Goal: Information Seeking & Learning: Learn about a topic

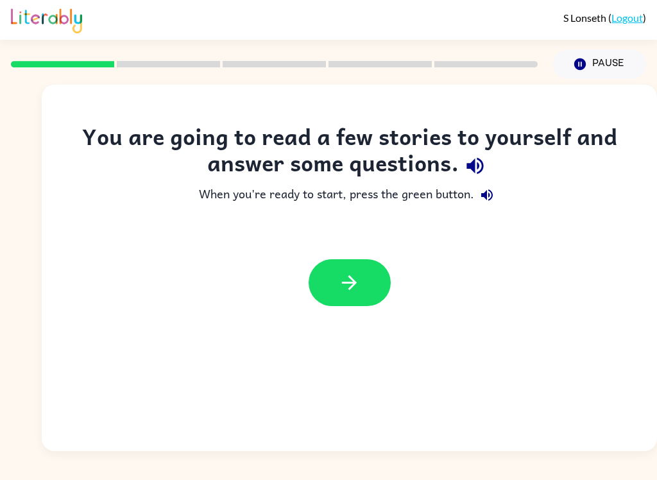
click at [358, 273] on icon "button" at bounding box center [349, 282] width 22 height 22
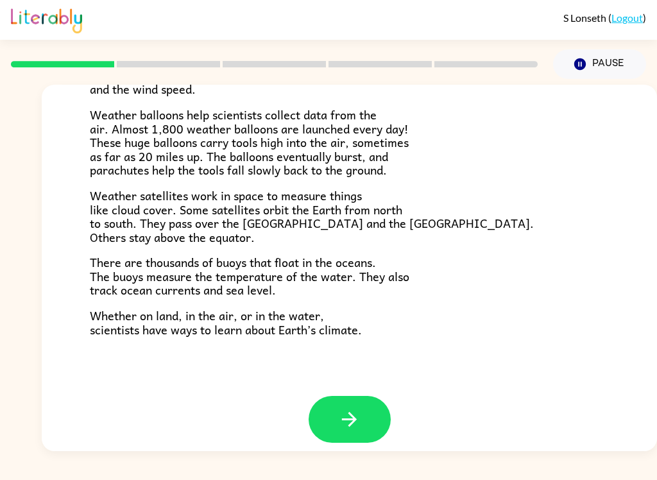
scroll to position [347, 0]
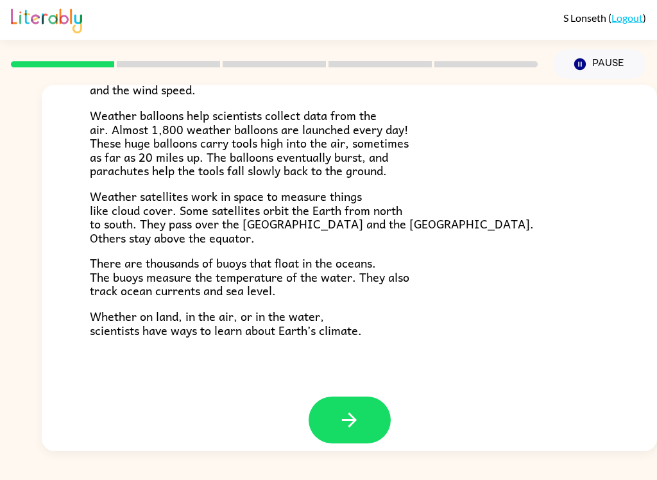
click at [358, 409] on icon "button" at bounding box center [349, 420] width 22 height 22
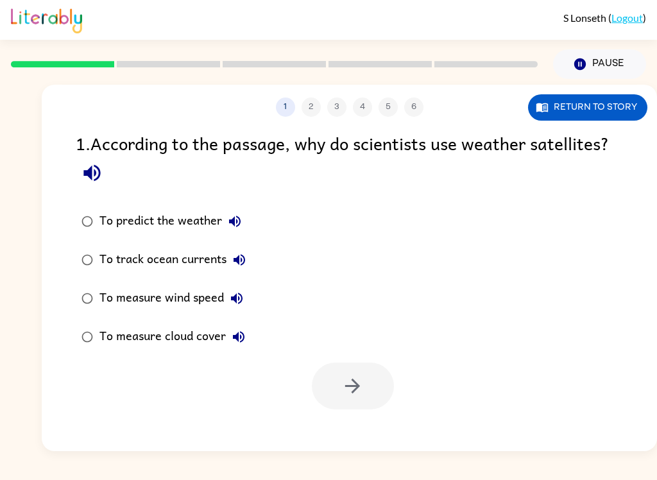
scroll to position [0, 0]
click at [86, 174] on icon "button" at bounding box center [91, 173] width 17 height 17
click at [605, 103] on button "Return to story" at bounding box center [587, 107] width 119 height 26
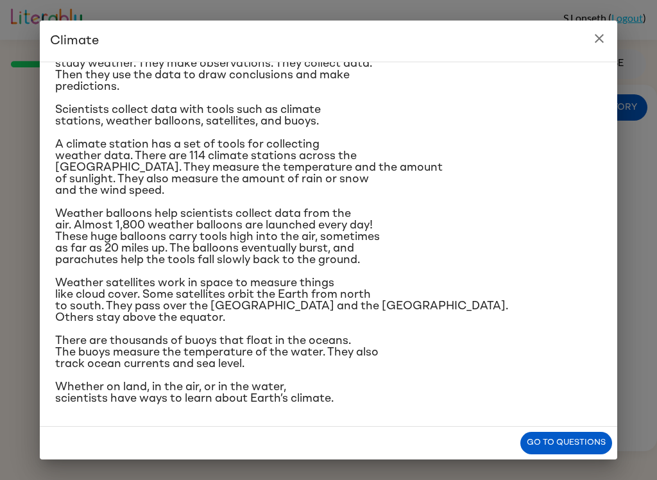
scroll to position [238, 0]
click at [548, 435] on button "Go to questions" at bounding box center [566, 443] width 92 height 22
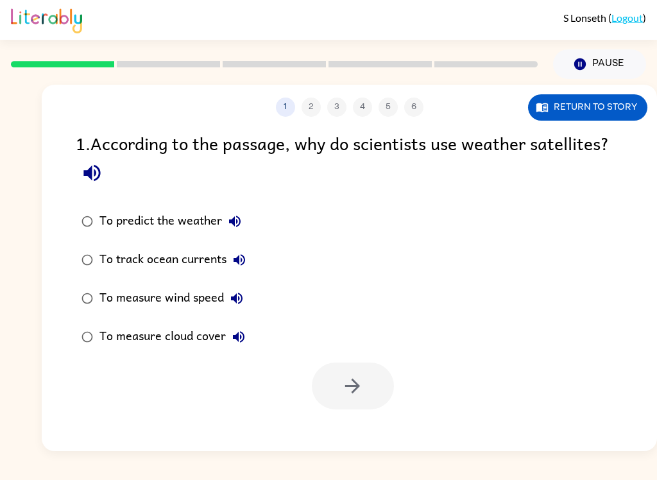
click at [603, 110] on button "Return to story" at bounding box center [587, 107] width 119 height 26
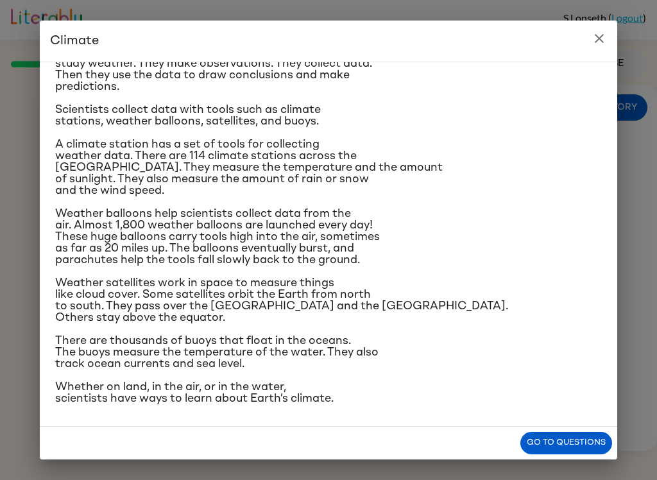
scroll to position [237, 0]
click at [562, 446] on button "Go to questions" at bounding box center [566, 443] width 92 height 22
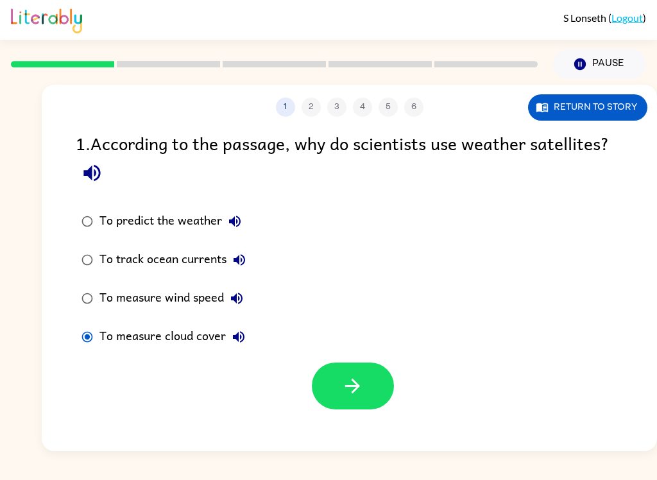
click at [355, 395] on icon "button" at bounding box center [352, 386] width 22 height 22
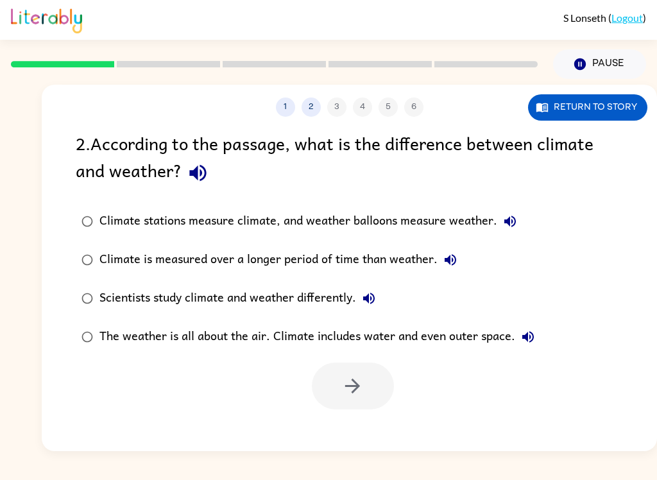
click at [203, 178] on icon "button" at bounding box center [197, 173] width 17 height 17
click at [599, 105] on button "Return to story" at bounding box center [587, 107] width 119 height 26
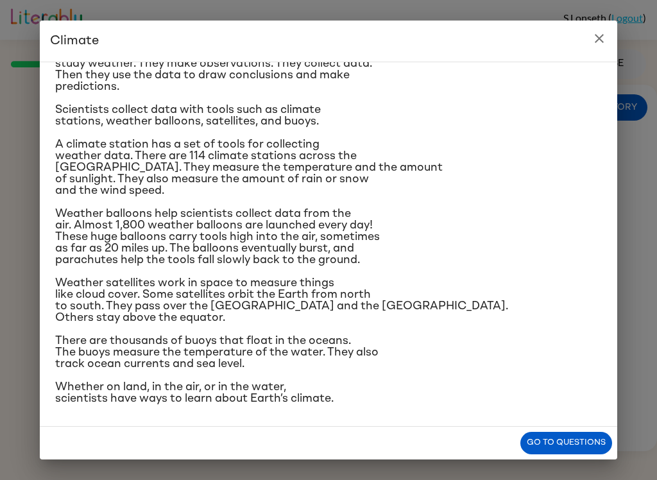
click at [588, 443] on button "Go to questions" at bounding box center [566, 443] width 92 height 22
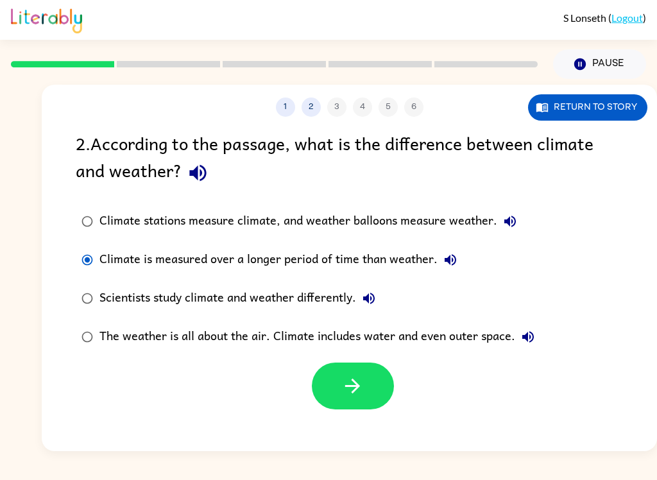
click at [339, 386] on button "button" at bounding box center [353, 386] width 82 height 47
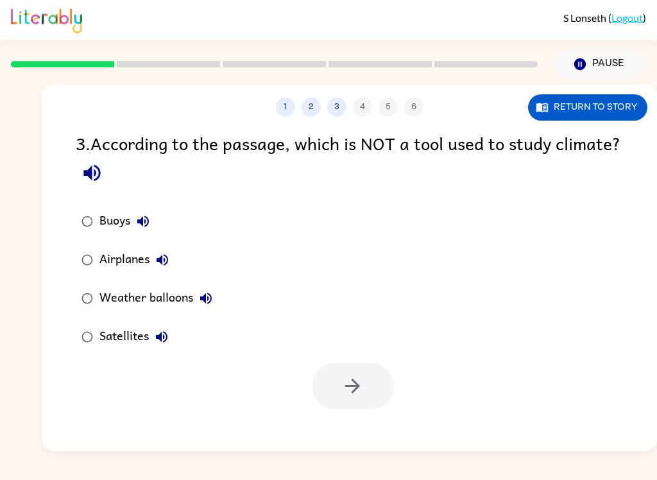
click at [108, 172] on button "button" at bounding box center [92, 173] width 33 height 33
click at [103, 184] on icon "button" at bounding box center [92, 173] width 22 height 22
click at [103, 168] on icon "button" at bounding box center [92, 173] width 22 height 22
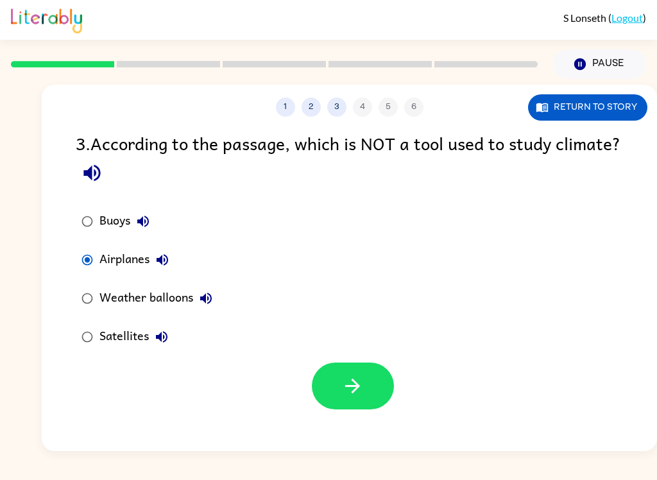
click at [389, 393] on button "button" at bounding box center [353, 386] width 82 height 47
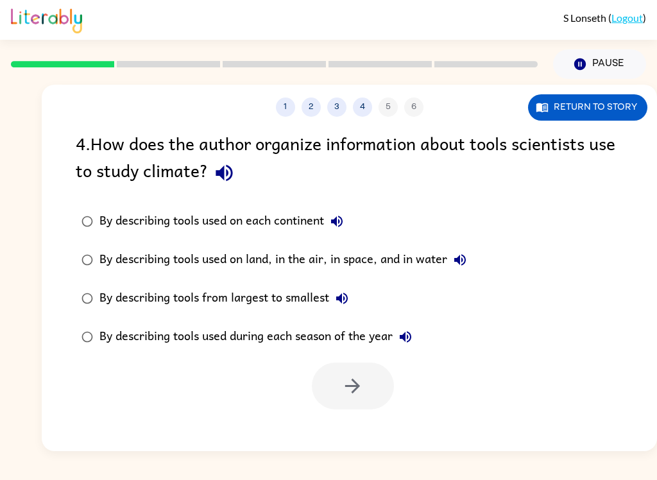
click at [212, 195] on div "4 . How does the author organize information about tools scientists use to stud…" at bounding box center [349, 270] width 615 height 280
click at [222, 173] on icon "button" at bounding box center [224, 173] width 17 height 17
click at [350, 228] on button "By describing tools used on each continent" at bounding box center [337, 222] width 26 height 26
click at [456, 271] on button "By describing tools used on land, in the air, in space, and in water" at bounding box center [460, 260] width 26 height 26
click at [349, 300] on icon "button" at bounding box center [341, 298] width 15 height 15
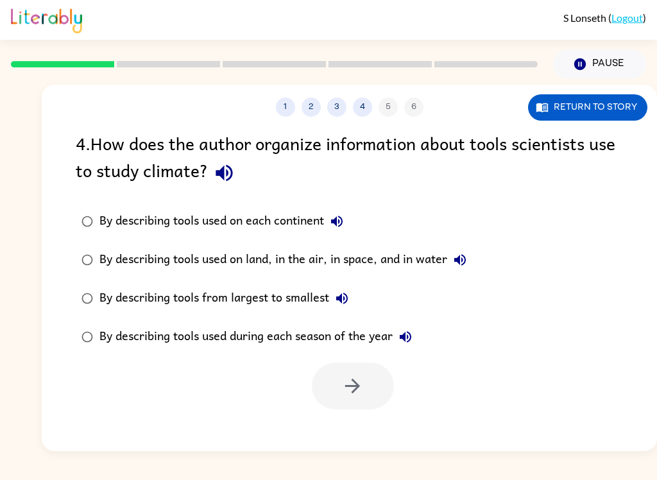
click at [407, 339] on icon "button" at bounding box center [406, 337] width 12 height 12
click at [564, 114] on button "Return to story" at bounding box center [587, 107] width 119 height 26
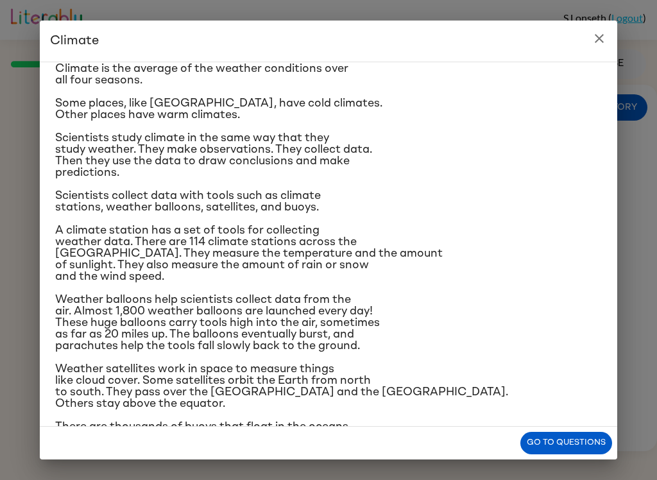
scroll to position [39, 0]
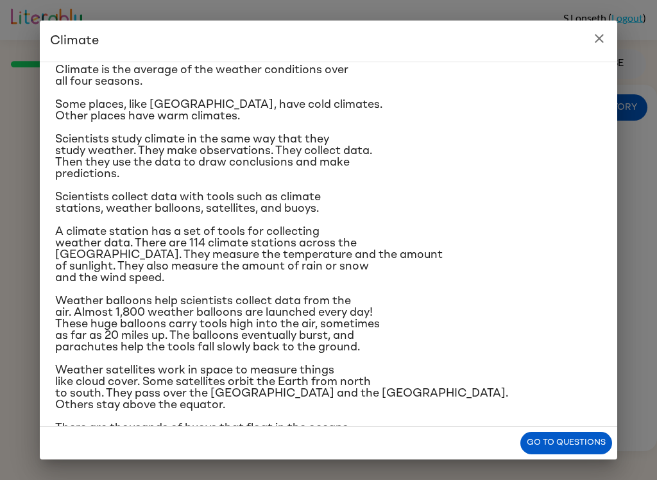
click at [568, 443] on button "Go to questions" at bounding box center [566, 443] width 92 height 22
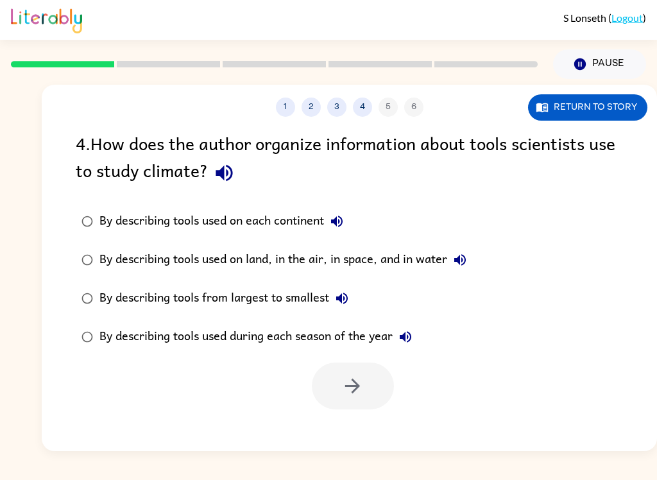
click at [413, 341] on icon "button" at bounding box center [405, 336] width 15 height 15
click at [343, 301] on icon "button" at bounding box center [341, 298] width 15 height 15
click at [347, 300] on icon "button" at bounding box center [341, 298] width 15 height 15
click at [468, 265] on icon "button" at bounding box center [459, 259] width 15 height 15
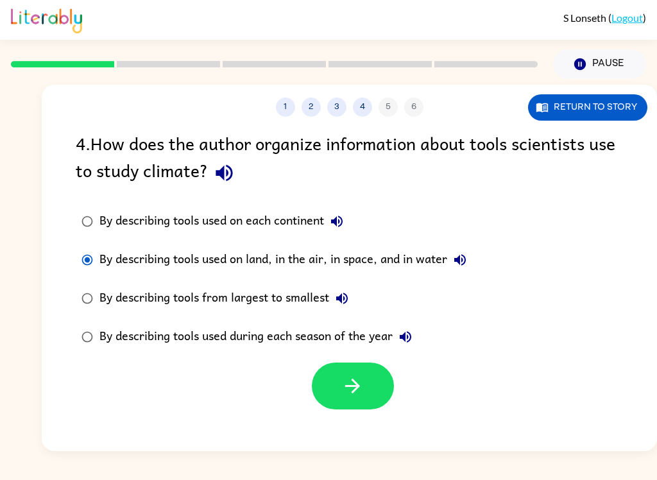
click at [353, 391] on icon "button" at bounding box center [352, 386] width 22 height 22
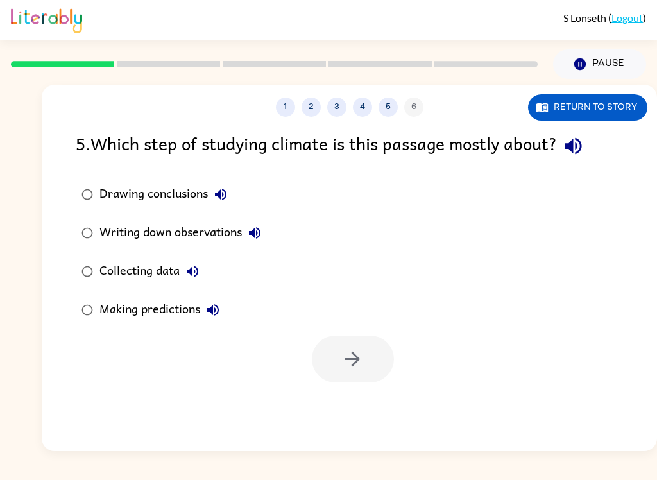
click at [581, 149] on icon "button" at bounding box center [573, 146] width 17 height 17
click at [225, 195] on icon "button" at bounding box center [220, 194] width 15 height 15
click at [263, 225] on button "Writing down observations" at bounding box center [255, 233] width 26 height 26
click at [201, 271] on button "Collecting data" at bounding box center [193, 272] width 26 height 26
click at [220, 309] on icon "button" at bounding box center [212, 309] width 15 height 15
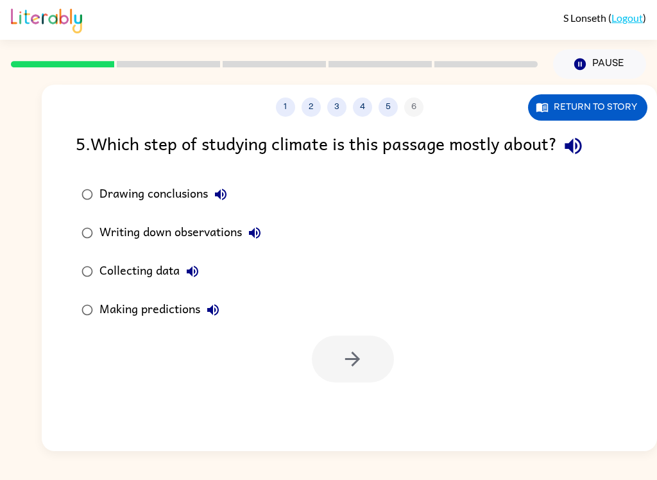
click at [579, 119] on button "Return to story" at bounding box center [587, 107] width 119 height 26
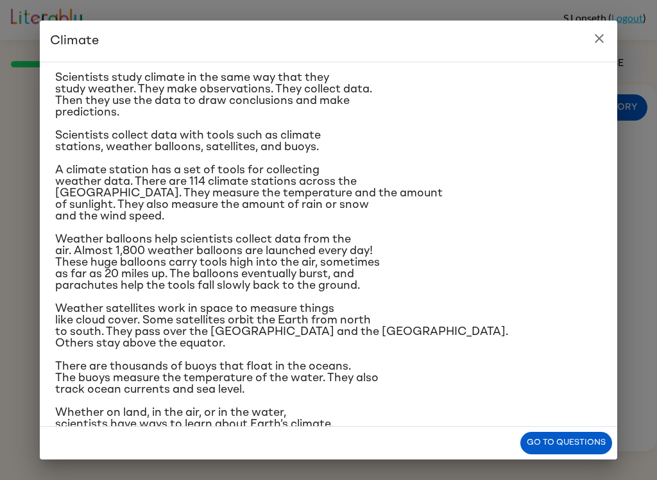
scroll to position [98, 0]
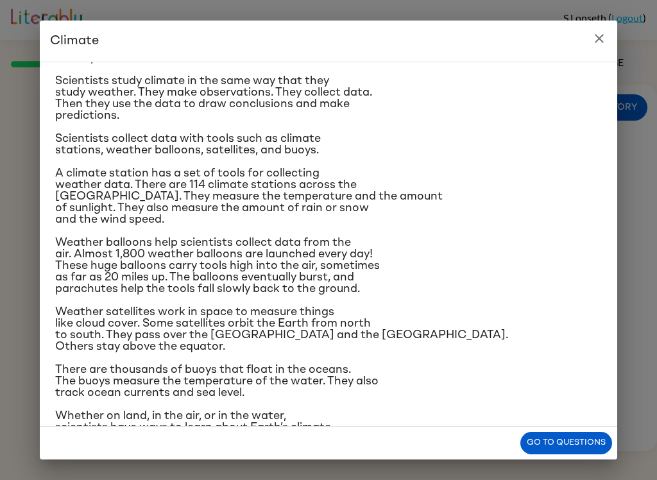
click at [560, 454] on button "Go to questions" at bounding box center [566, 443] width 92 height 22
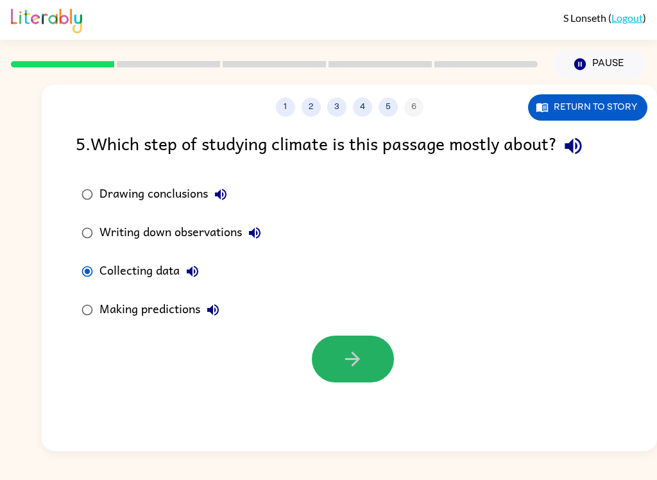
click at [375, 361] on button "button" at bounding box center [353, 359] width 82 height 47
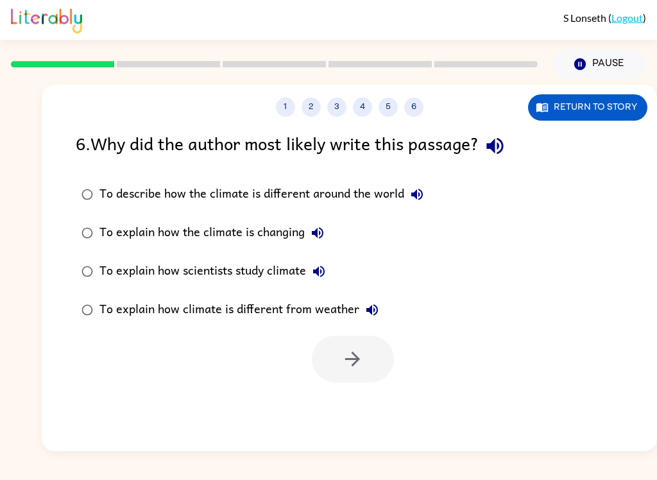
click at [503, 145] on icon "button" at bounding box center [494, 146] width 17 height 17
click at [416, 201] on icon "button" at bounding box center [416, 194] width 15 height 15
click at [320, 233] on icon "button" at bounding box center [318, 233] width 12 height 12
click at [324, 277] on icon "button" at bounding box center [318, 271] width 15 height 15
click at [374, 317] on icon "button" at bounding box center [371, 309] width 15 height 15
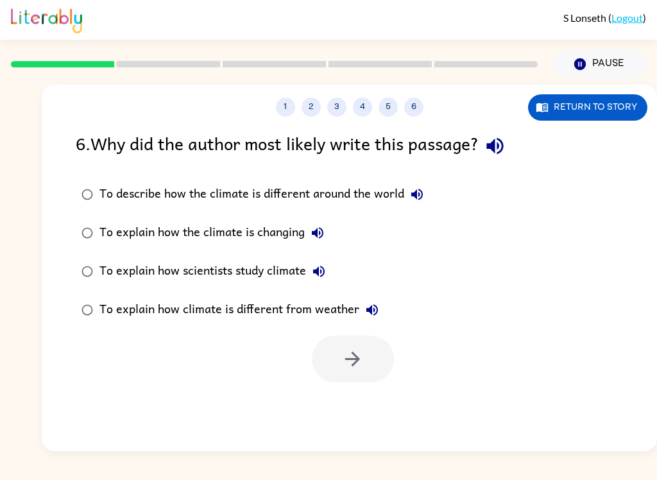
click at [107, 273] on div "To explain how scientists study climate" at bounding box center [215, 272] width 232 height 26
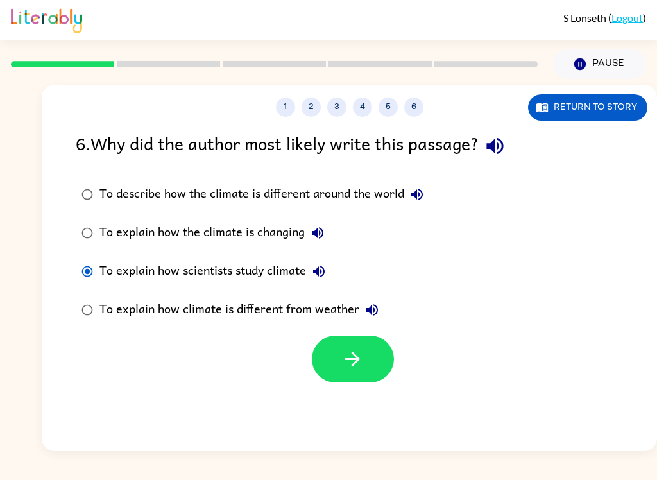
click at [362, 358] on icon "button" at bounding box center [352, 359] width 22 height 22
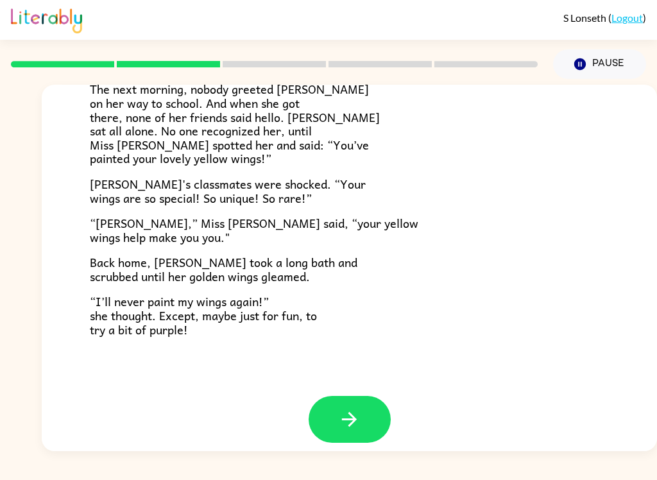
scroll to position [347, 0]
click at [334, 399] on button "button" at bounding box center [350, 420] width 82 height 47
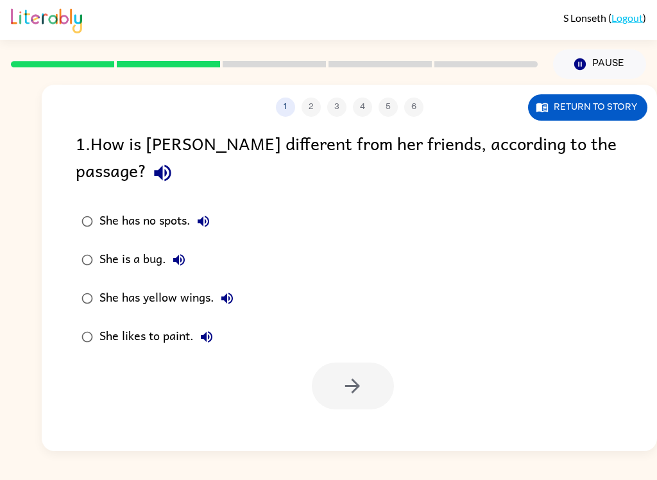
scroll to position [0, 0]
click at [174, 162] on icon "button" at bounding box center [162, 173] width 22 height 22
click at [197, 214] on icon "button" at bounding box center [203, 221] width 15 height 15
click at [177, 252] on icon "button" at bounding box center [178, 259] width 15 height 15
click at [234, 291] on icon "button" at bounding box center [226, 298] width 15 height 15
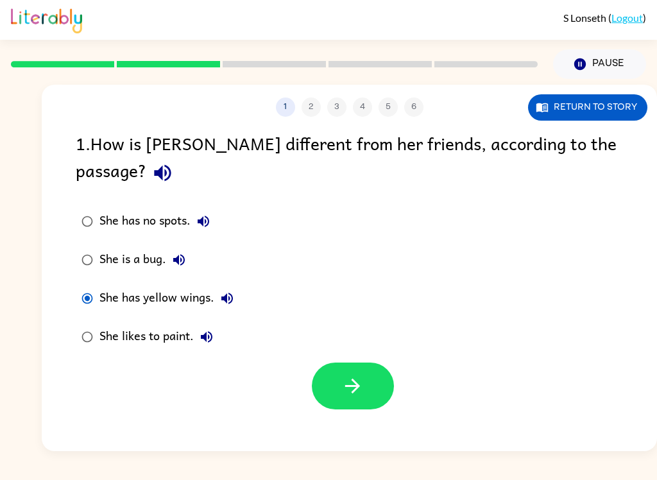
click at [365, 369] on button "button" at bounding box center [353, 386] width 82 height 47
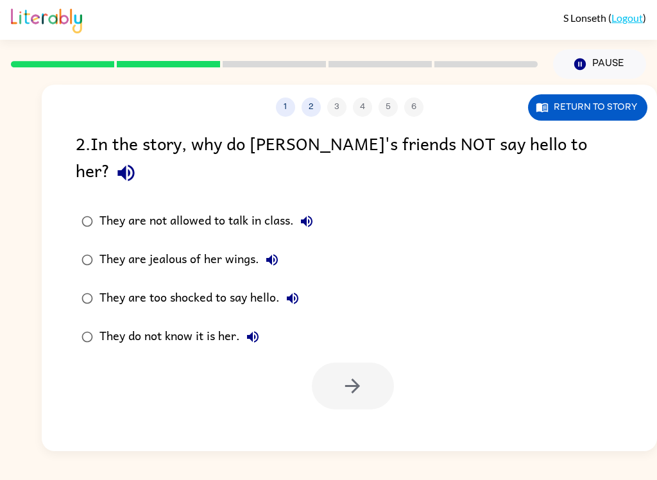
click at [142, 157] on button "button" at bounding box center [126, 173] width 33 height 33
click at [306, 209] on button "They are not allowed to talk in class." at bounding box center [307, 222] width 26 height 26
click at [268, 252] on icon "button" at bounding box center [271, 259] width 15 height 15
click at [302, 286] on button "They are too shocked to say hello." at bounding box center [293, 299] width 26 height 26
click at [253, 329] on icon "button" at bounding box center [252, 336] width 15 height 15
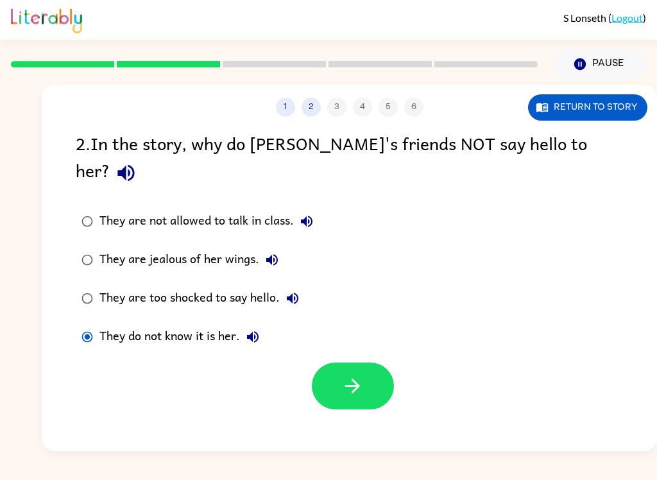
click at [330, 363] on button "button" at bounding box center [353, 386] width 82 height 47
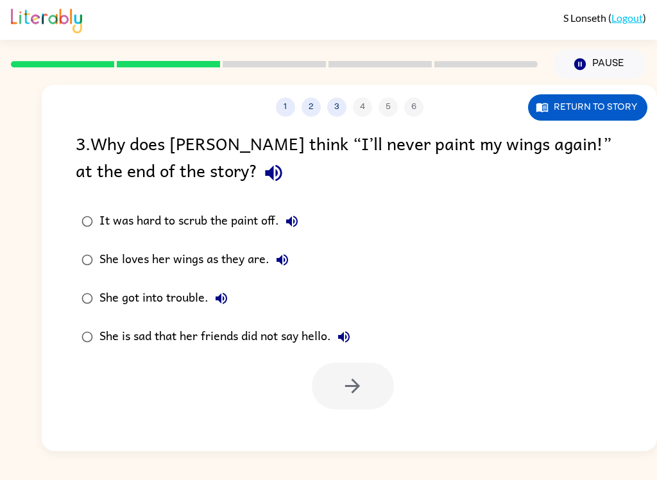
click at [257, 162] on button "button" at bounding box center [273, 173] width 33 height 33
click at [301, 223] on button "It was hard to scrub the paint off." at bounding box center [292, 222] width 26 height 26
click at [282, 264] on icon "button" at bounding box center [283, 260] width 12 height 12
click at [110, 268] on div "She loves her wings as they are." at bounding box center [197, 260] width 196 height 26
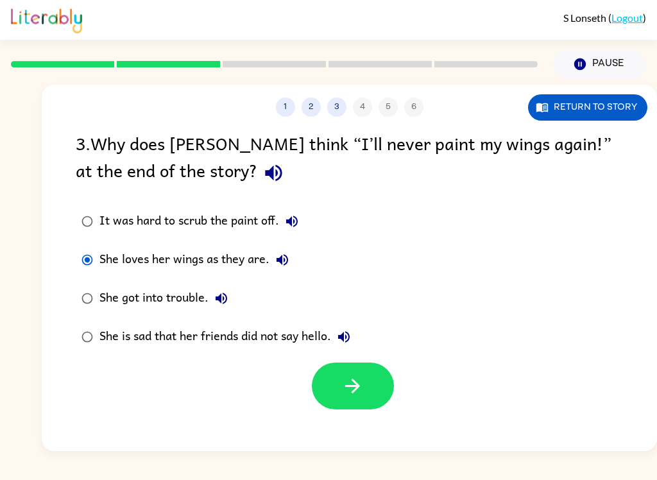
click at [223, 305] on icon "button" at bounding box center [221, 298] width 15 height 15
click at [347, 343] on icon "button" at bounding box center [343, 336] width 15 height 15
click at [353, 379] on icon "button" at bounding box center [352, 386] width 22 height 22
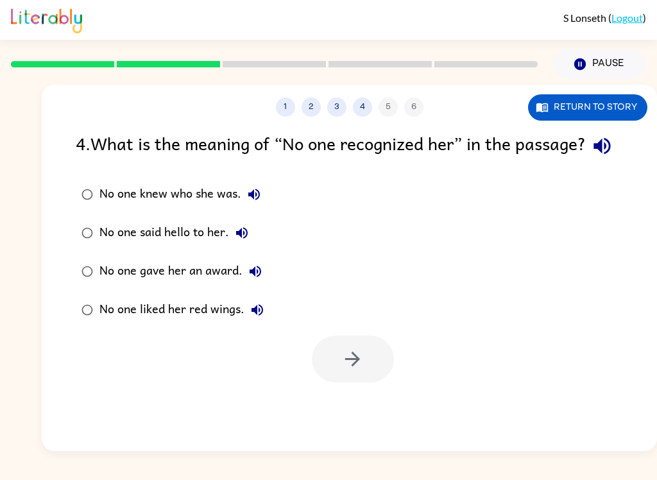
click at [586, 162] on button "button" at bounding box center [602, 146] width 33 height 33
click at [254, 202] on icon "button" at bounding box center [253, 194] width 15 height 15
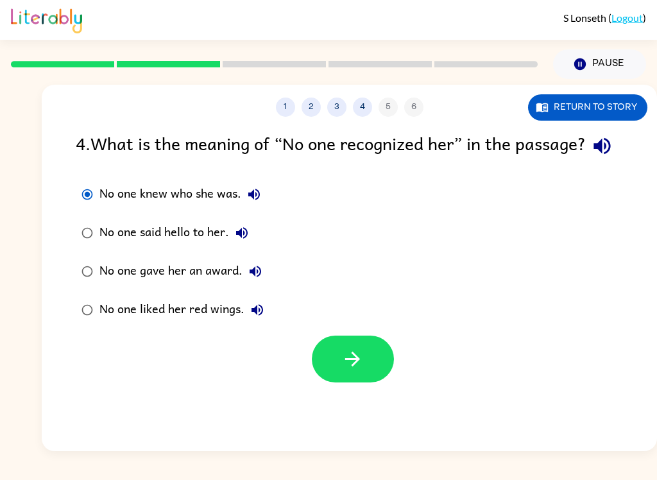
click at [340, 382] on button "button" at bounding box center [353, 359] width 82 height 47
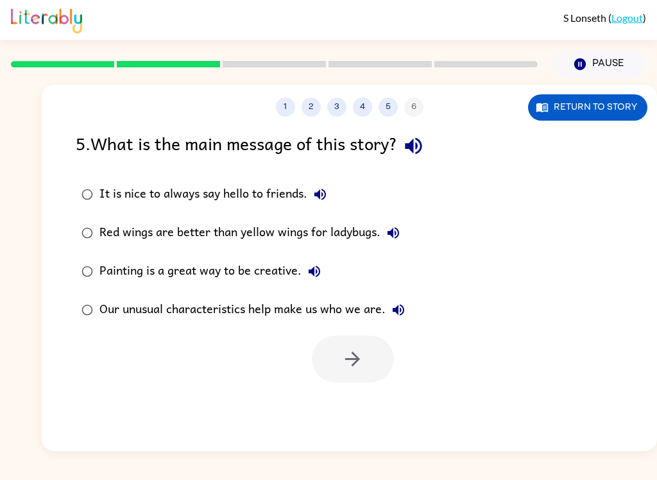
click at [429, 135] on button "button" at bounding box center [413, 146] width 33 height 33
click at [311, 197] on button "It is nice to always say hello to friends." at bounding box center [320, 195] width 26 height 26
click at [402, 231] on button "Red wings are better than yellow wings for ladybugs." at bounding box center [393, 233] width 26 height 26
click at [321, 273] on icon "button" at bounding box center [314, 271] width 15 height 15
click at [406, 314] on icon "button" at bounding box center [398, 309] width 15 height 15
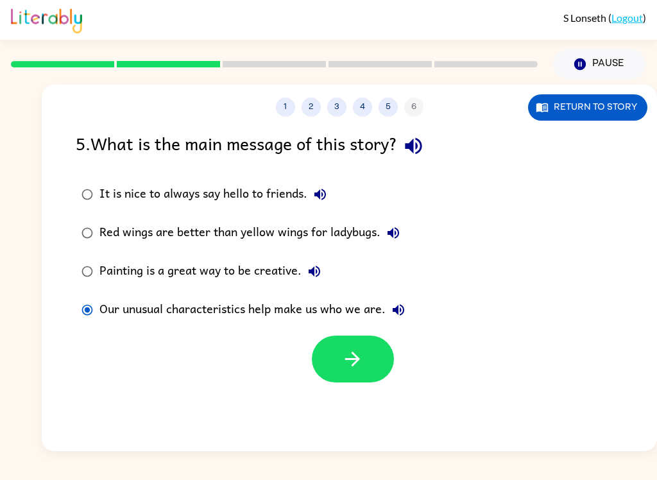
click at [343, 352] on icon "button" at bounding box center [352, 359] width 22 height 22
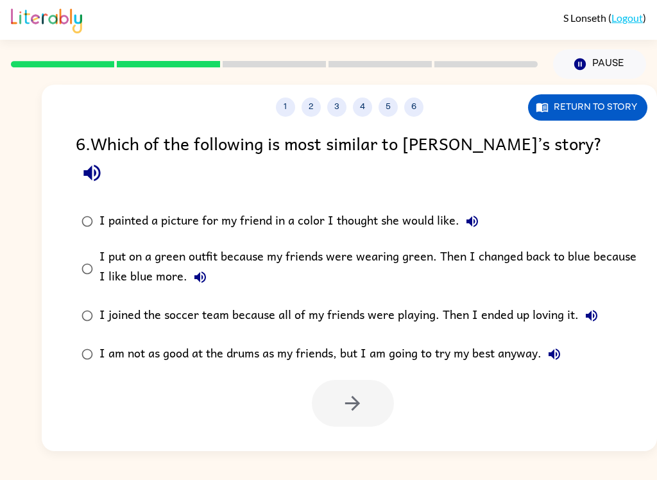
click at [100, 165] on icon "button" at bounding box center [91, 173] width 17 height 17
click at [475, 216] on icon "button" at bounding box center [472, 222] width 12 height 12
click at [205, 269] on icon "button" at bounding box center [199, 276] width 15 height 15
click at [592, 308] on icon "button" at bounding box center [591, 315] width 15 height 15
click at [559, 348] on icon "button" at bounding box center [555, 354] width 12 height 12
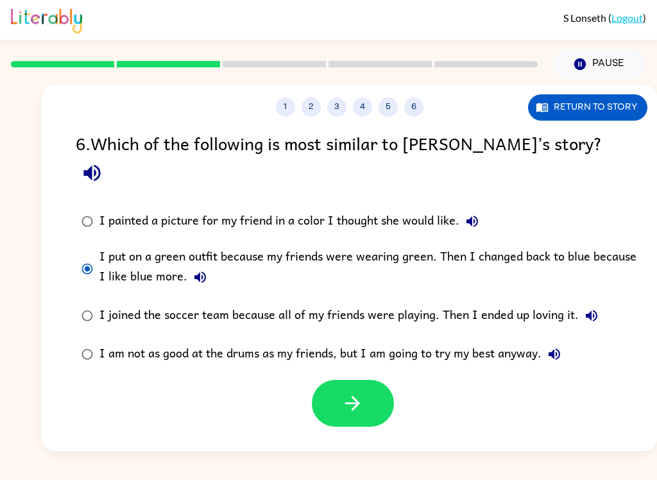
click at [374, 380] on button "button" at bounding box center [353, 403] width 82 height 47
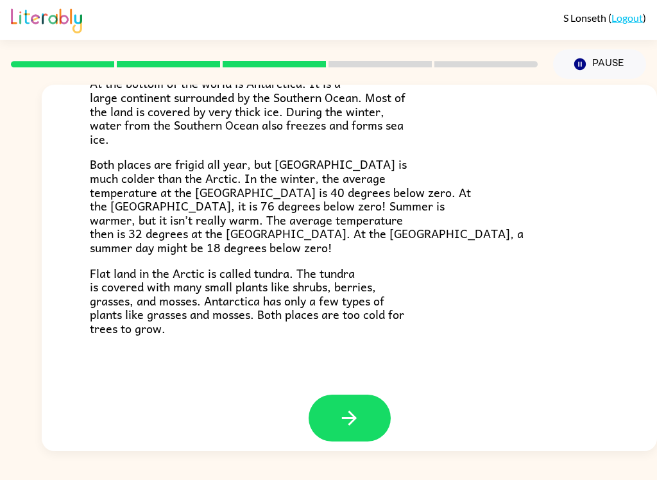
scroll to position [261, 0]
click at [330, 407] on button "button" at bounding box center [350, 418] width 82 height 47
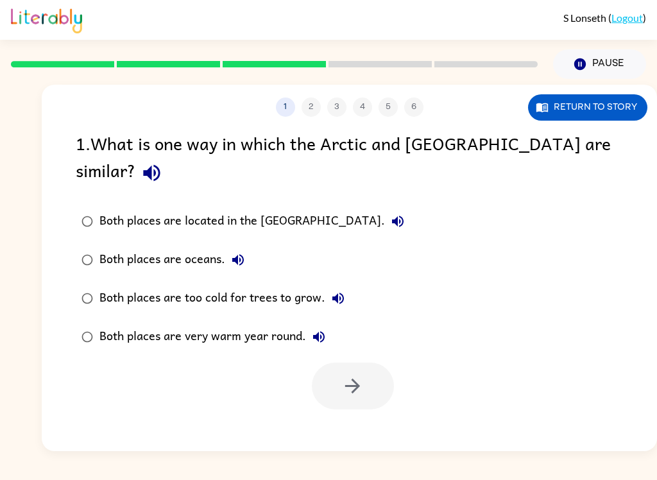
scroll to position [0, 0]
click at [160, 165] on icon "button" at bounding box center [151, 173] width 17 height 17
click at [390, 214] on icon "button" at bounding box center [397, 221] width 15 height 15
click at [238, 252] on icon "button" at bounding box center [237, 259] width 15 height 15
click at [334, 286] on button "Both places are too cold for trees to grow." at bounding box center [338, 299] width 26 height 26
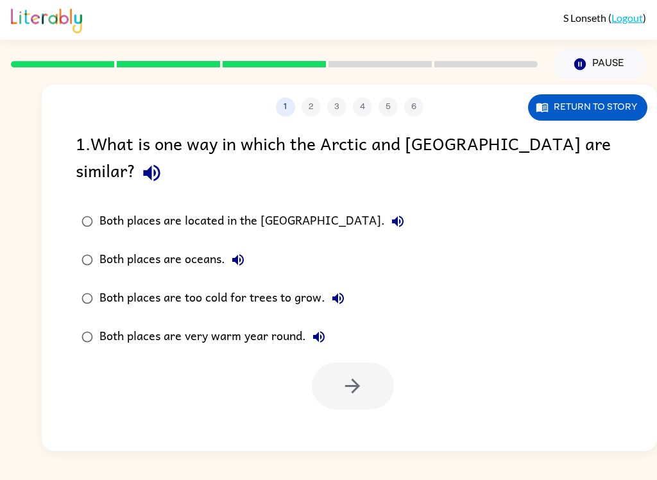
click at [588, 110] on button "Return to story" at bounding box center [587, 107] width 119 height 26
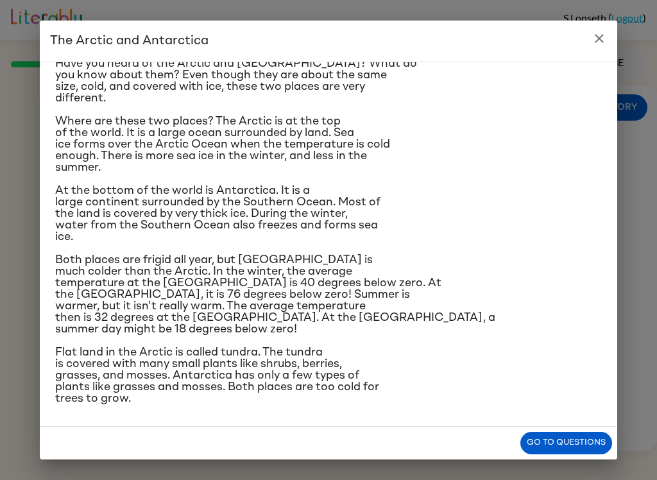
scroll to position [145, 0]
click at [565, 443] on button "Go to questions" at bounding box center [566, 443] width 92 height 22
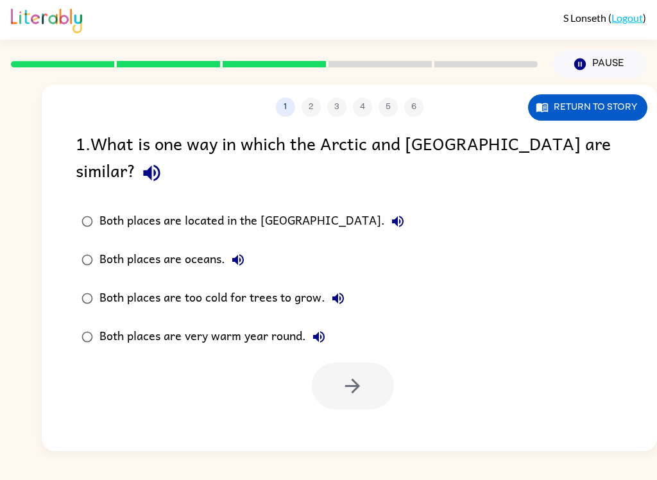
click at [107, 286] on div "Both places are too cold for trees to grow." at bounding box center [225, 299] width 252 height 26
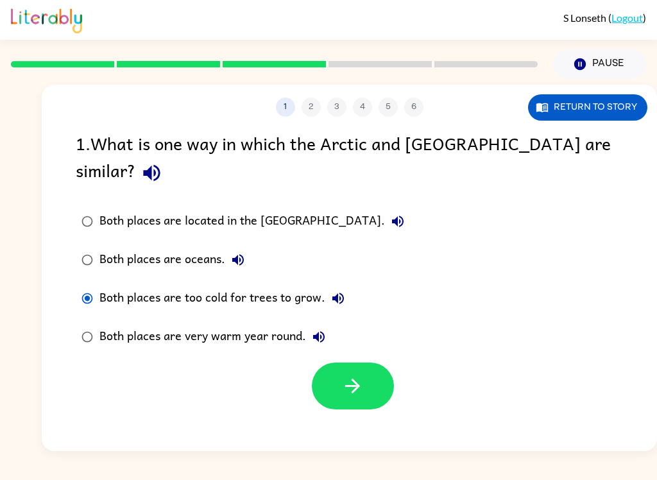
click at [323, 329] on icon "button" at bounding box center [318, 336] width 15 height 15
click at [353, 375] on icon "button" at bounding box center [352, 386] width 22 height 22
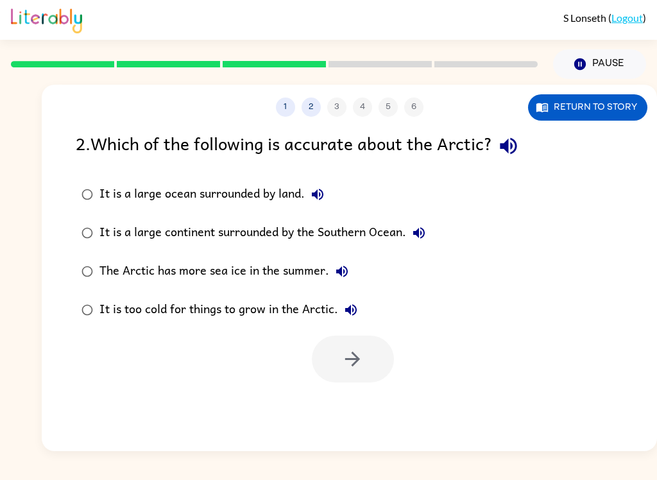
click at [517, 152] on icon "button" at bounding box center [508, 146] width 17 height 17
click at [320, 191] on icon "button" at bounding box center [317, 194] width 15 height 15
click at [425, 236] on icon "button" at bounding box center [418, 232] width 15 height 15
click at [347, 275] on icon "button" at bounding box center [341, 271] width 15 height 15
click at [589, 115] on button "Return to story" at bounding box center [587, 107] width 119 height 26
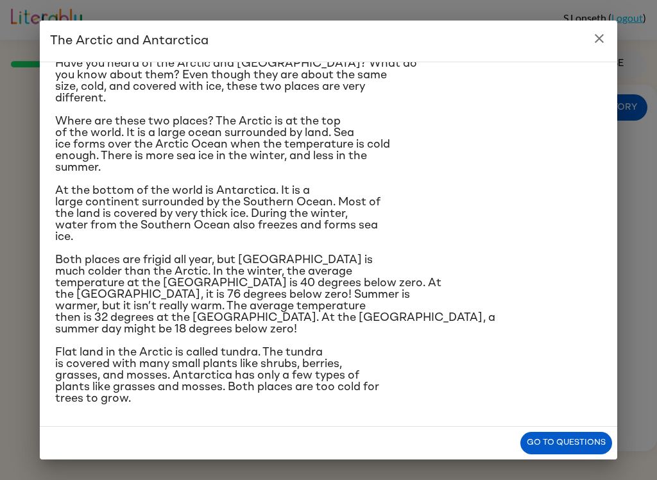
scroll to position [105, 0]
click at [589, 41] on button "close" at bounding box center [599, 39] width 26 height 26
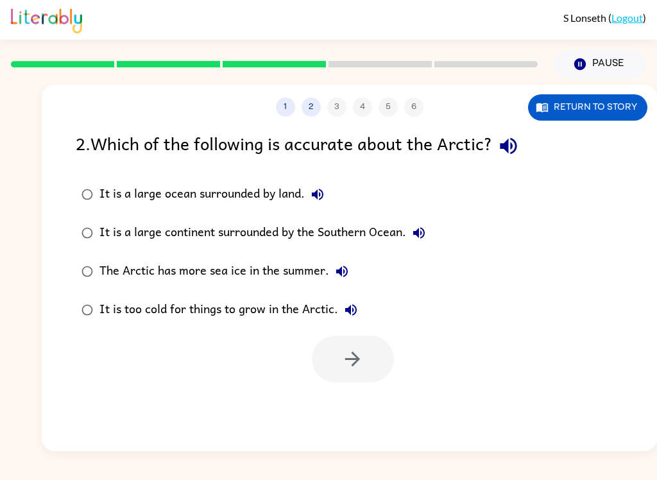
click at [606, 111] on button "Return to story" at bounding box center [587, 107] width 119 height 26
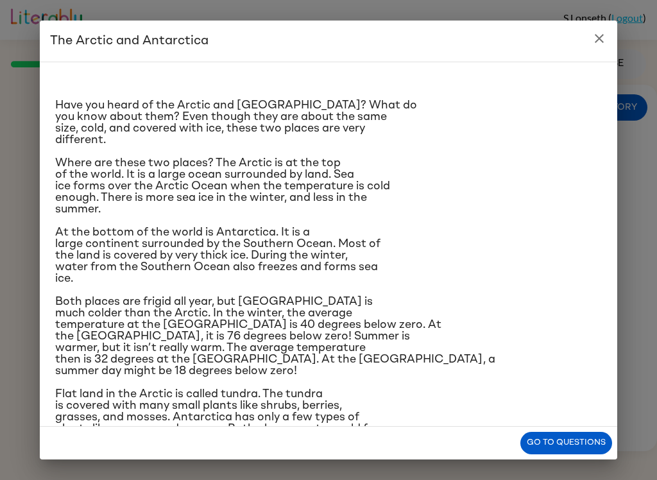
scroll to position [2, 0]
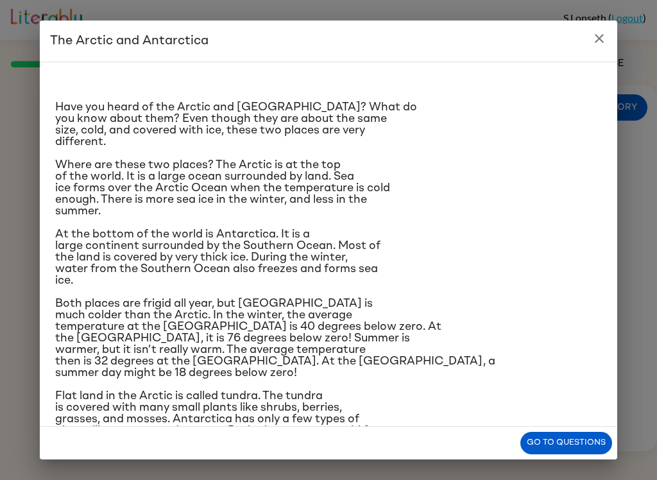
click at [568, 440] on button "Go to questions" at bounding box center [566, 443] width 92 height 22
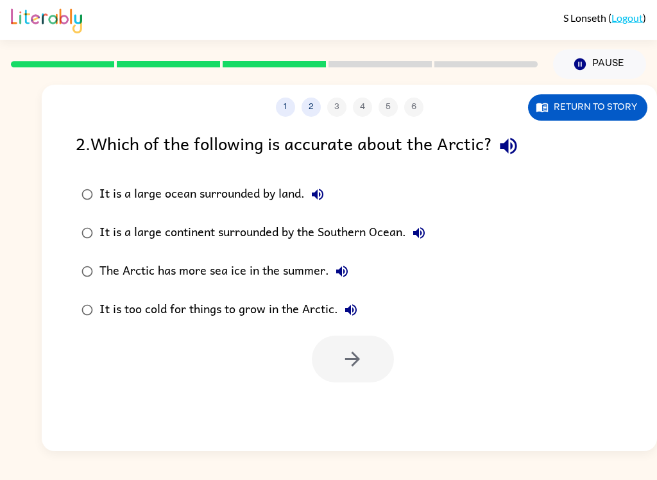
click at [82, 323] on label "It is too cold for things to grow in the Arctic." at bounding box center [254, 310] width 370 height 38
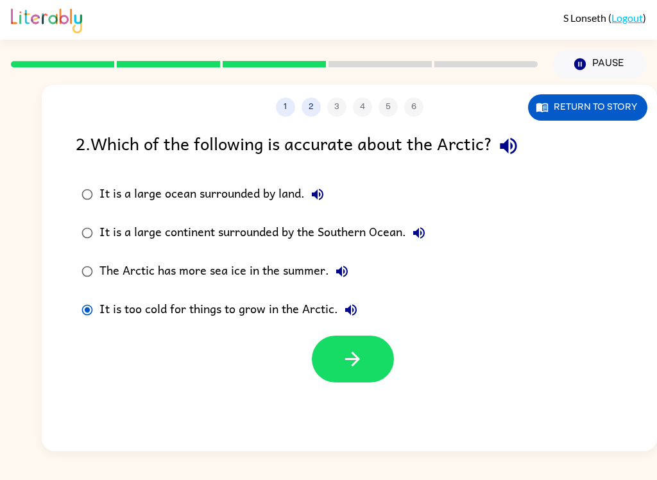
click at [366, 367] on button "button" at bounding box center [353, 359] width 82 height 47
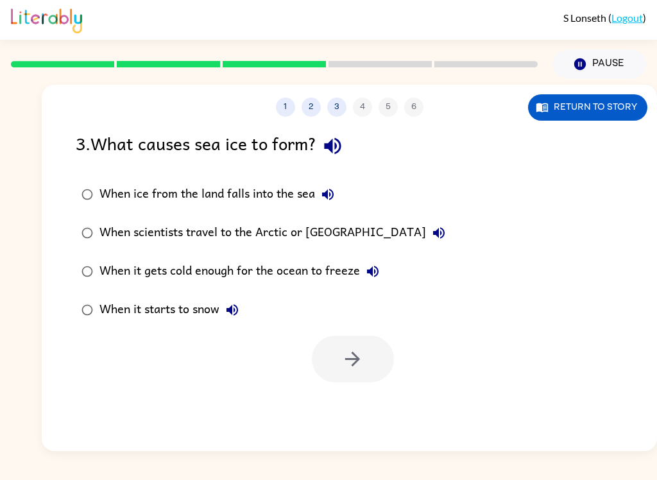
click at [343, 144] on icon "button" at bounding box center [332, 146] width 22 height 22
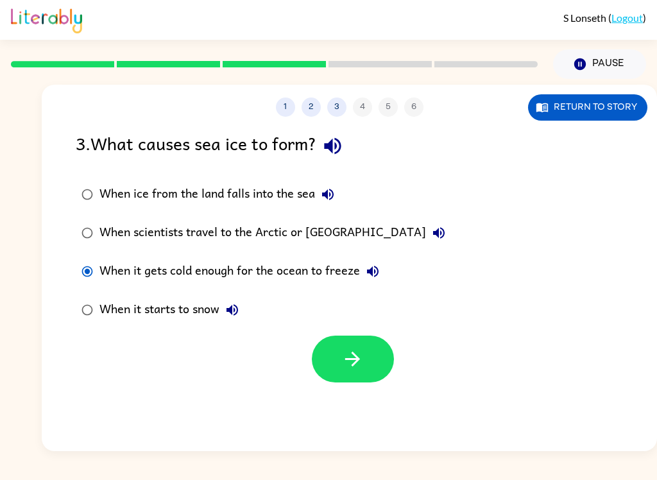
click at [350, 365] on icon "button" at bounding box center [352, 359] width 22 height 22
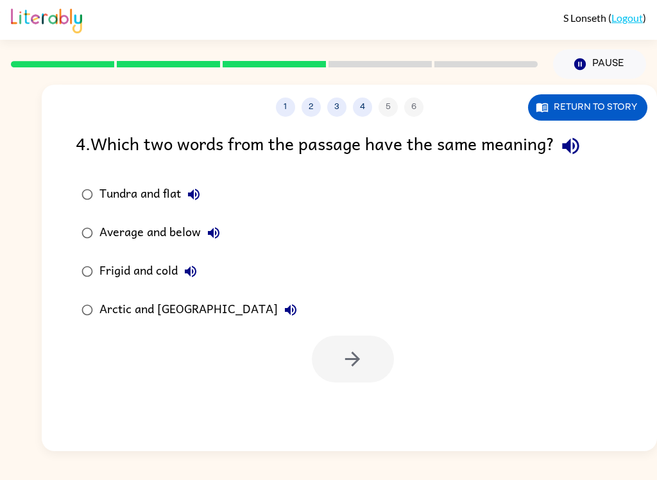
click at [571, 153] on icon "button" at bounding box center [571, 146] width 22 height 22
click at [194, 193] on icon "button" at bounding box center [194, 195] width 12 height 12
click at [221, 236] on icon "button" at bounding box center [213, 232] width 15 height 15
click at [197, 275] on icon "button" at bounding box center [190, 271] width 15 height 15
click at [283, 318] on icon "button" at bounding box center [290, 309] width 15 height 15
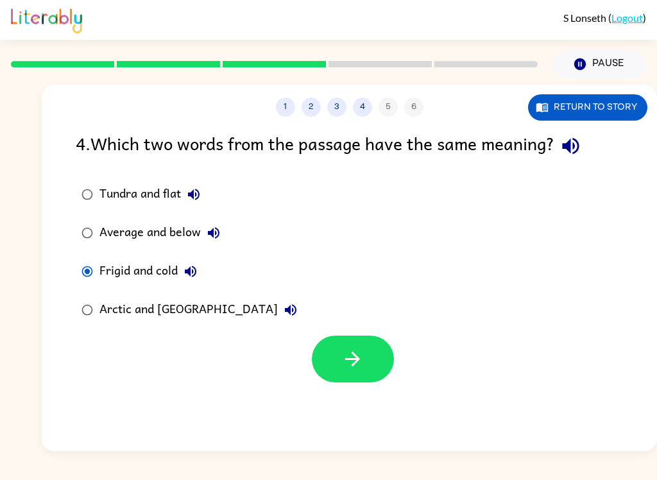
click at [351, 368] on icon "button" at bounding box center [352, 359] width 22 height 22
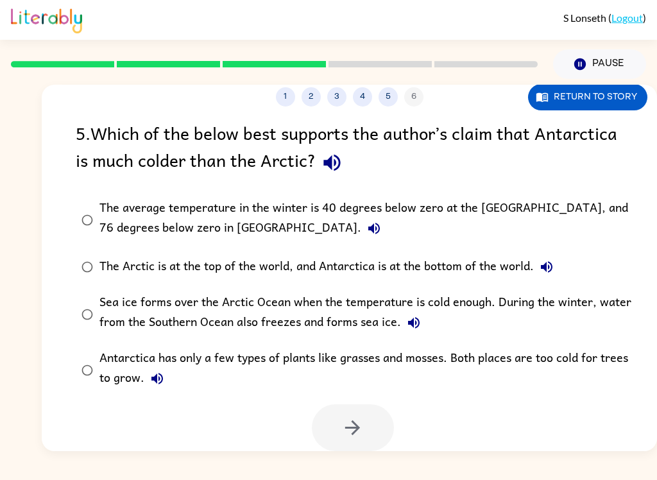
scroll to position [11, 0]
click at [335, 153] on icon "button" at bounding box center [332, 162] width 22 height 22
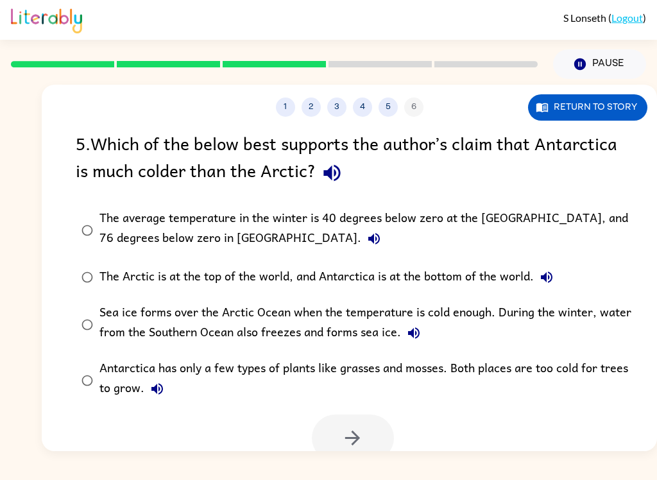
scroll to position [0, 0]
click at [366, 234] on icon "button" at bounding box center [373, 238] width 15 height 15
click at [552, 285] on icon "button" at bounding box center [546, 276] width 15 height 15
click at [416, 345] on button "Sea ice forms over the Arctic Ocean when the temperature is cold enough. During…" at bounding box center [414, 333] width 26 height 26
click at [128, 388] on div "Antarctica has only a few types of plants like grasses and mosses. Both places …" at bounding box center [369, 380] width 541 height 43
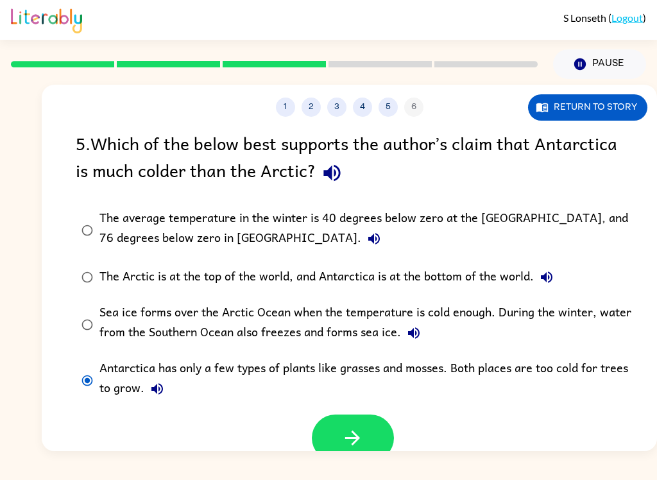
click at [153, 389] on icon "button" at bounding box center [157, 389] width 12 height 12
click at [337, 440] on button "button" at bounding box center [353, 438] width 82 height 47
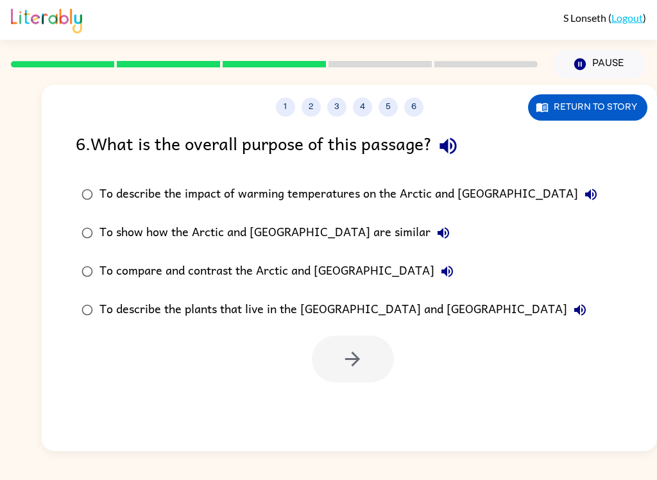
click at [454, 156] on icon "button" at bounding box center [448, 146] width 22 height 22
click at [583, 202] on icon "button" at bounding box center [590, 194] width 15 height 15
click at [431, 236] on button "To show how the Arctic and [GEOGRAPHIC_DATA] are similar" at bounding box center [444, 233] width 26 height 26
click at [440, 268] on icon "button" at bounding box center [447, 271] width 15 height 15
click at [567, 316] on button "To describe the plants that live in the [GEOGRAPHIC_DATA] and [GEOGRAPHIC_DATA]" at bounding box center [580, 310] width 26 height 26
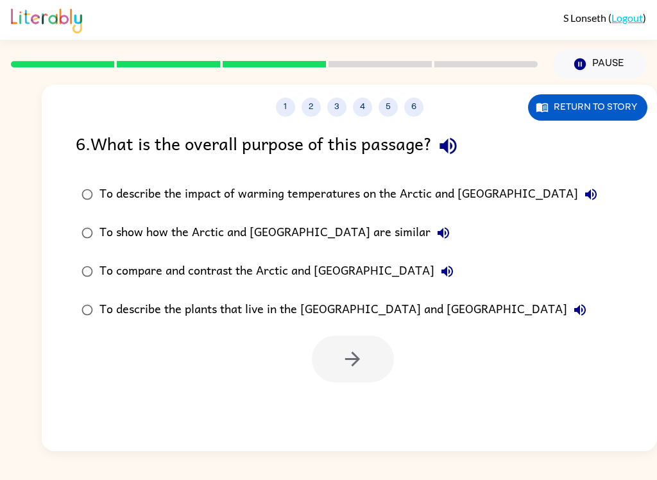
click at [107, 273] on div "To compare and contrast the Arctic and [GEOGRAPHIC_DATA]" at bounding box center [279, 272] width 361 height 26
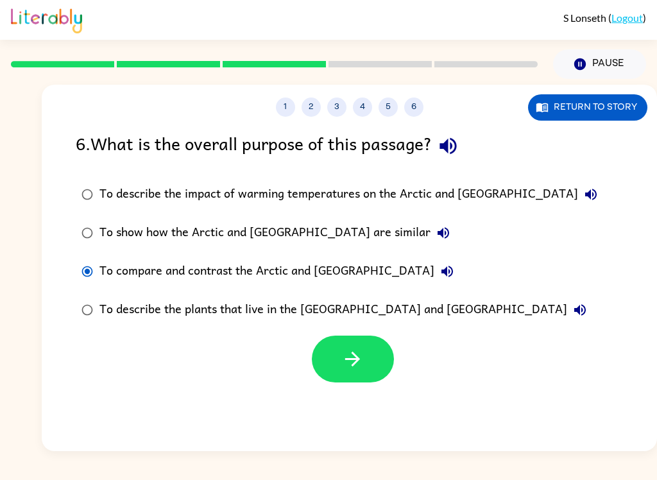
click at [376, 354] on button "button" at bounding box center [353, 359] width 82 height 47
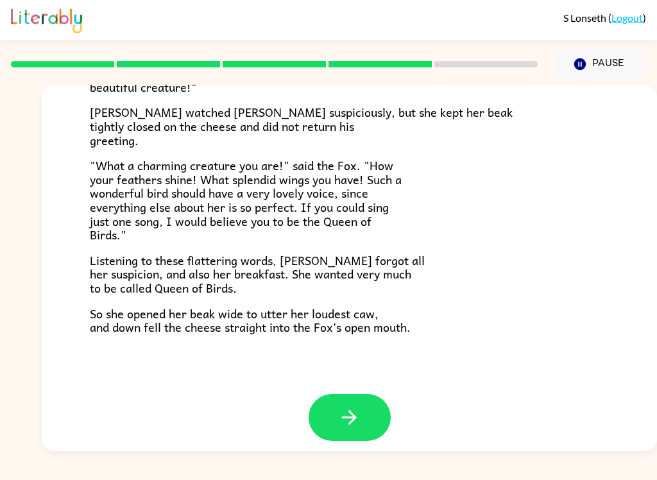
scroll to position [243, 0]
click at [360, 419] on icon "button" at bounding box center [349, 418] width 22 height 22
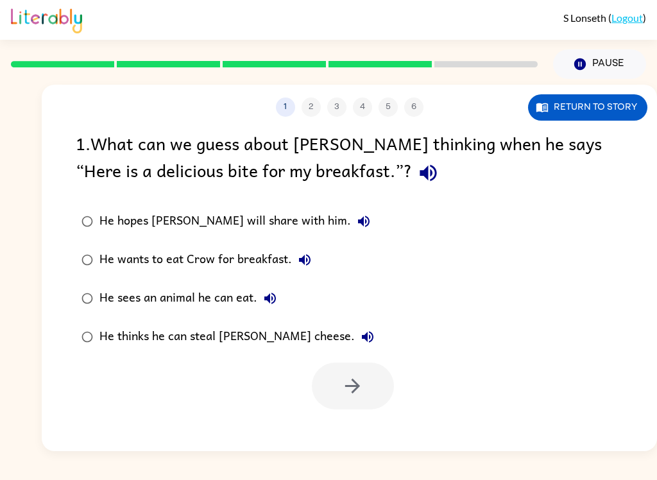
click at [412, 176] on button "button" at bounding box center [428, 173] width 33 height 33
click at [606, 104] on button "Return to story" at bounding box center [587, 107] width 119 height 26
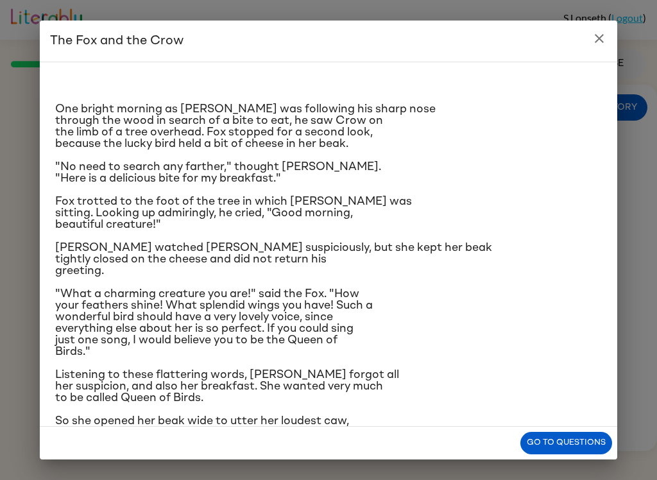
click at [588, 443] on button "Go to questions" at bounding box center [566, 443] width 92 height 22
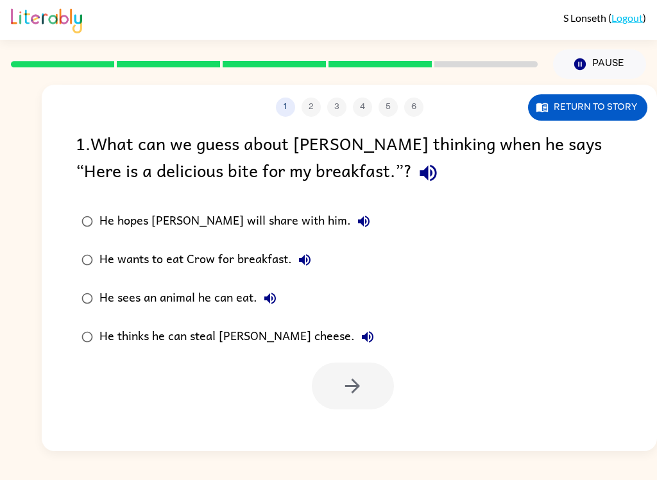
click at [420, 176] on icon "button" at bounding box center [428, 173] width 17 height 17
click at [356, 223] on icon "button" at bounding box center [363, 221] width 15 height 15
click at [314, 262] on button "He wants to eat Crow for breakfast." at bounding box center [305, 260] width 26 height 26
click at [278, 301] on button "He sees an animal he can eat." at bounding box center [270, 299] width 26 height 26
click at [355, 342] on button "He thinks he can steal [PERSON_NAME] cheese." at bounding box center [368, 337] width 26 height 26
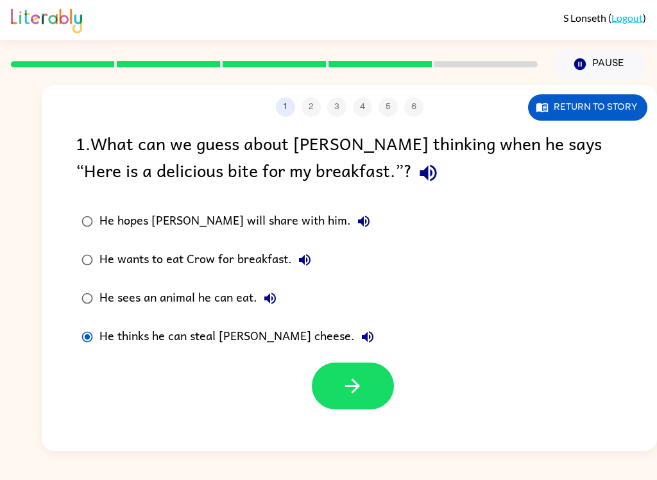
click at [373, 398] on button "button" at bounding box center [353, 386] width 82 height 47
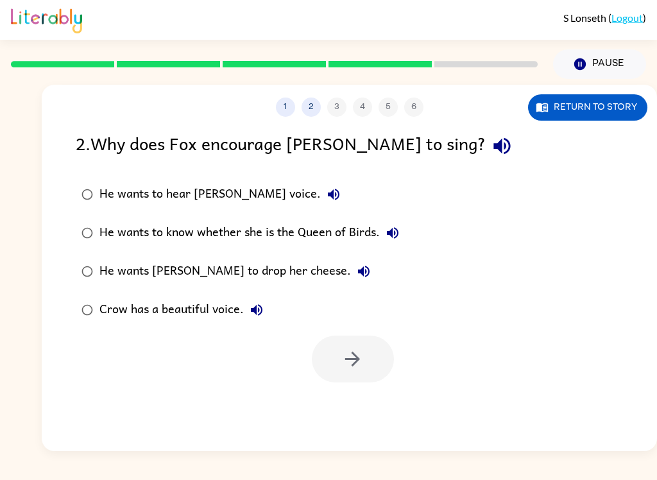
click at [493, 148] on icon "button" at bounding box center [501, 146] width 17 height 17
click at [577, 112] on button "Return to story" at bounding box center [587, 107] width 119 height 26
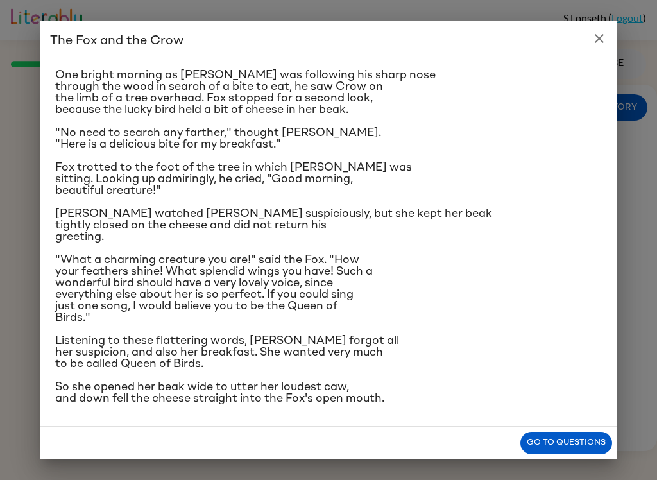
scroll to position [122, 0]
click at [628, 155] on div "The Fox and the Crow One bright morning as [PERSON_NAME] was following his shar…" at bounding box center [328, 240] width 657 height 480
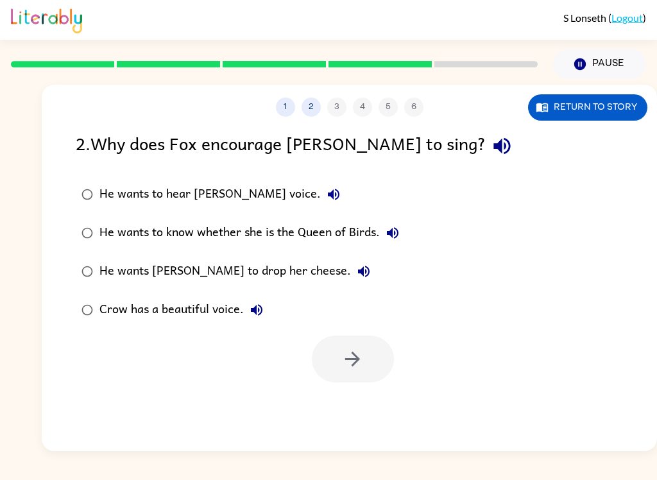
click at [575, 109] on button "Return to story" at bounding box center [587, 107] width 119 height 26
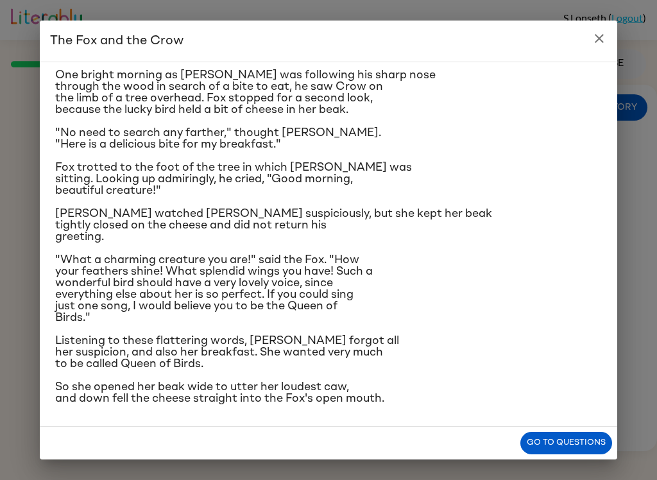
scroll to position [41, 0]
click at [574, 443] on button "Go to questions" at bounding box center [566, 443] width 92 height 22
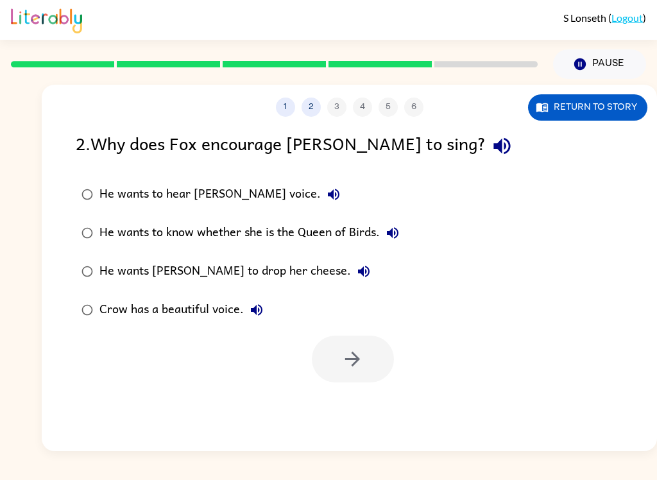
click at [493, 150] on icon "button" at bounding box center [501, 146] width 17 height 17
click at [328, 196] on icon "button" at bounding box center [334, 195] width 12 height 12
click at [402, 240] on button "He wants to know whether she is the Queen of Birds." at bounding box center [393, 233] width 26 height 26
click at [351, 277] on button "He wants [PERSON_NAME] to drop her cheese." at bounding box center [364, 272] width 26 height 26
click at [591, 118] on button "Return to story" at bounding box center [587, 107] width 119 height 26
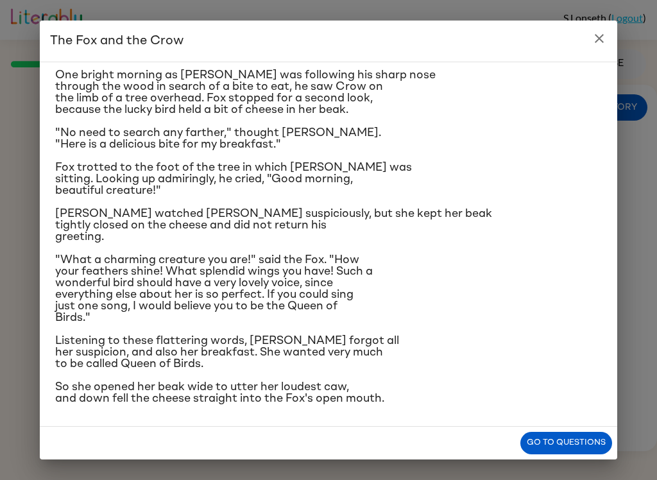
scroll to position [122, 0]
click at [578, 437] on button "Go to questions" at bounding box center [566, 443] width 92 height 22
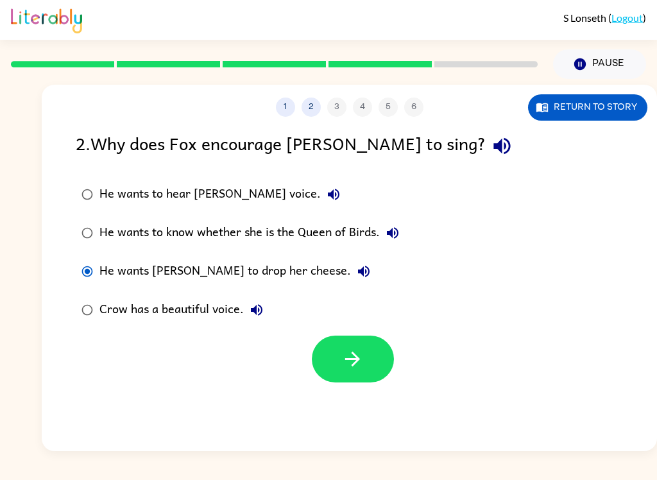
click at [357, 370] on icon "button" at bounding box center [352, 359] width 22 height 22
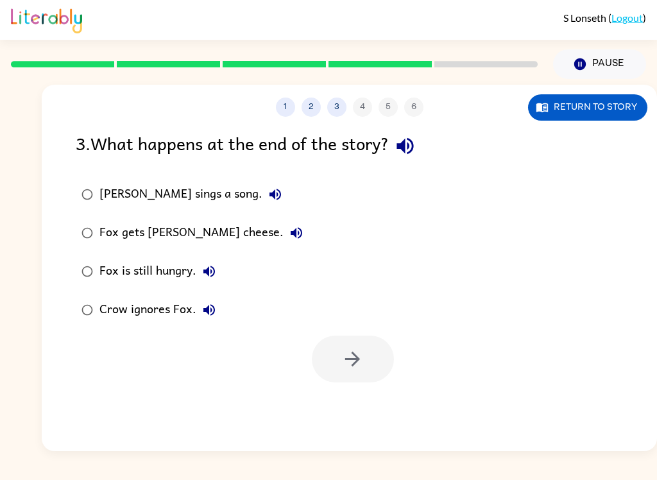
click at [402, 156] on icon "button" at bounding box center [405, 146] width 22 height 22
click at [268, 196] on icon "button" at bounding box center [275, 194] width 15 height 15
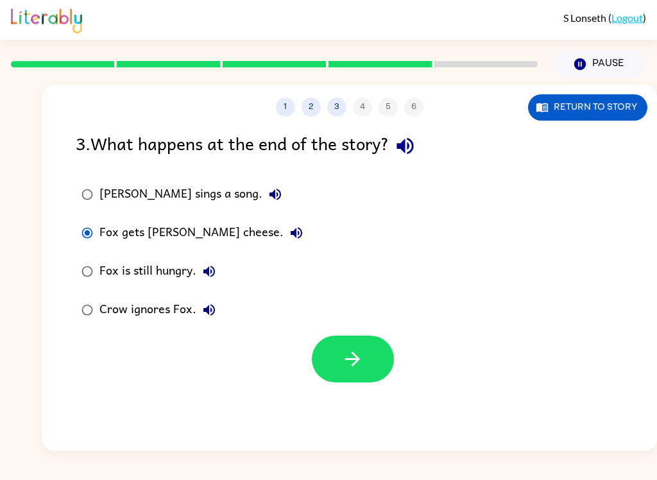
click at [289, 237] on icon "button" at bounding box center [296, 232] width 15 height 15
click at [366, 357] on button "button" at bounding box center [353, 359] width 82 height 47
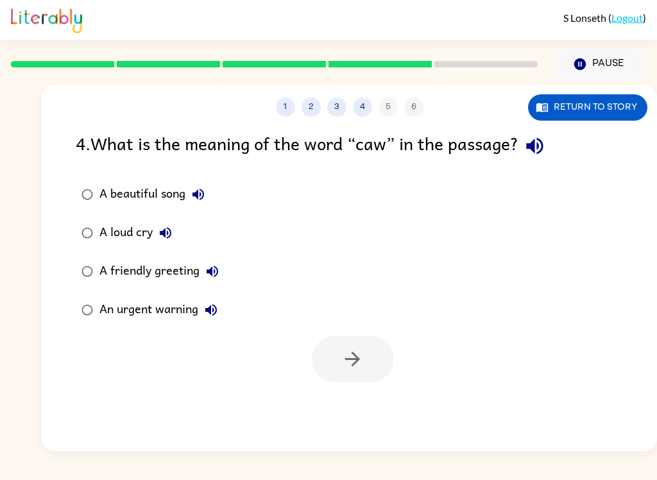
click at [539, 155] on icon "button" at bounding box center [535, 146] width 22 height 22
click at [600, 107] on button "Return to story" at bounding box center [587, 107] width 119 height 26
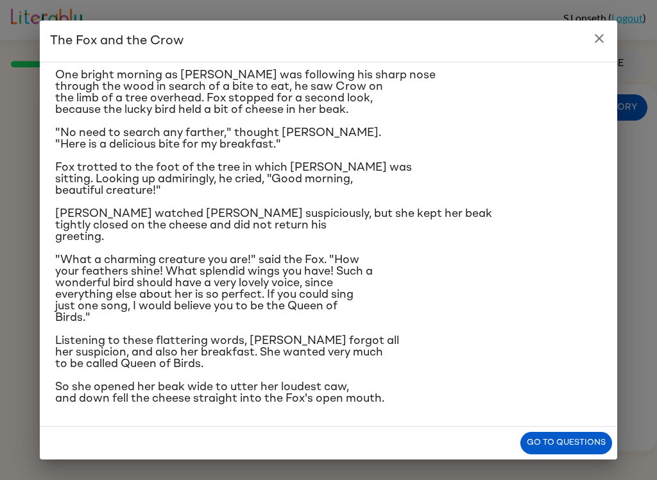
click at [580, 440] on button "Go to questions" at bounding box center [566, 443] width 92 height 22
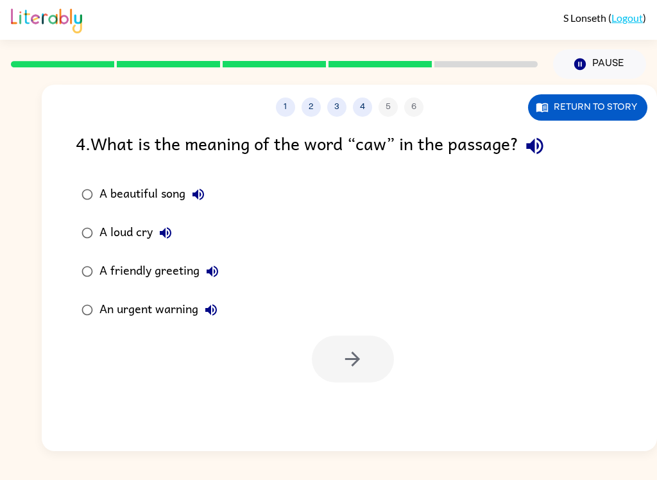
click at [531, 147] on icon "button" at bounding box center [534, 146] width 17 height 17
click at [541, 145] on icon "button" at bounding box center [534, 146] width 17 height 17
click at [542, 148] on icon "button" at bounding box center [534, 146] width 17 height 17
click at [379, 335] on div at bounding box center [349, 355] width 615 height 53
click at [616, 96] on button "Return to story" at bounding box center [587, 107] width 119 height 26
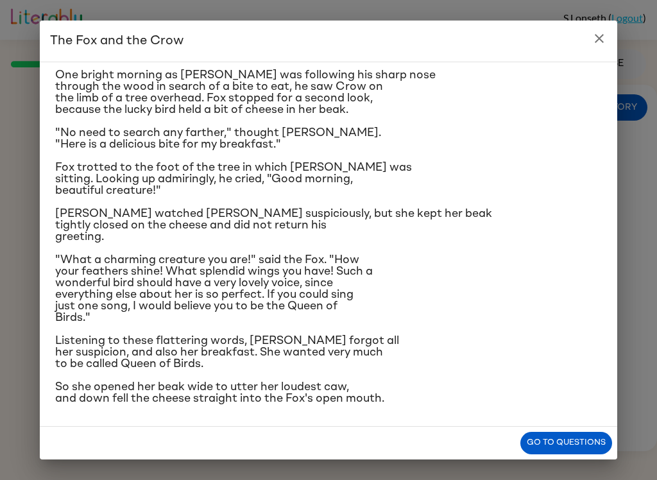
scroll to position [56, 0]
